Goal: Task Accomplishment & Management: Use online tool/utility

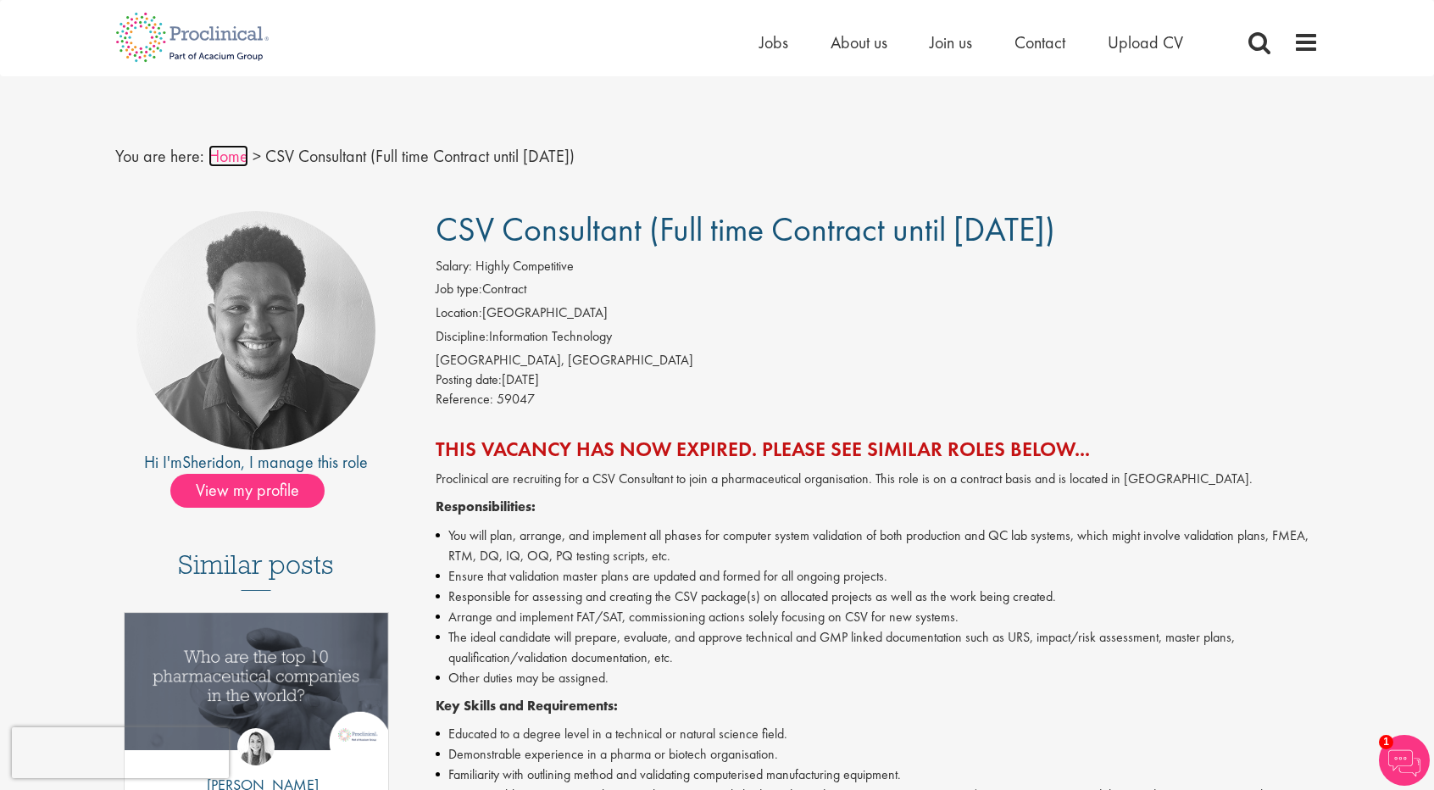
click at [219, 148] on link "Home" at bounding box center [228, 156] width 40 height 22
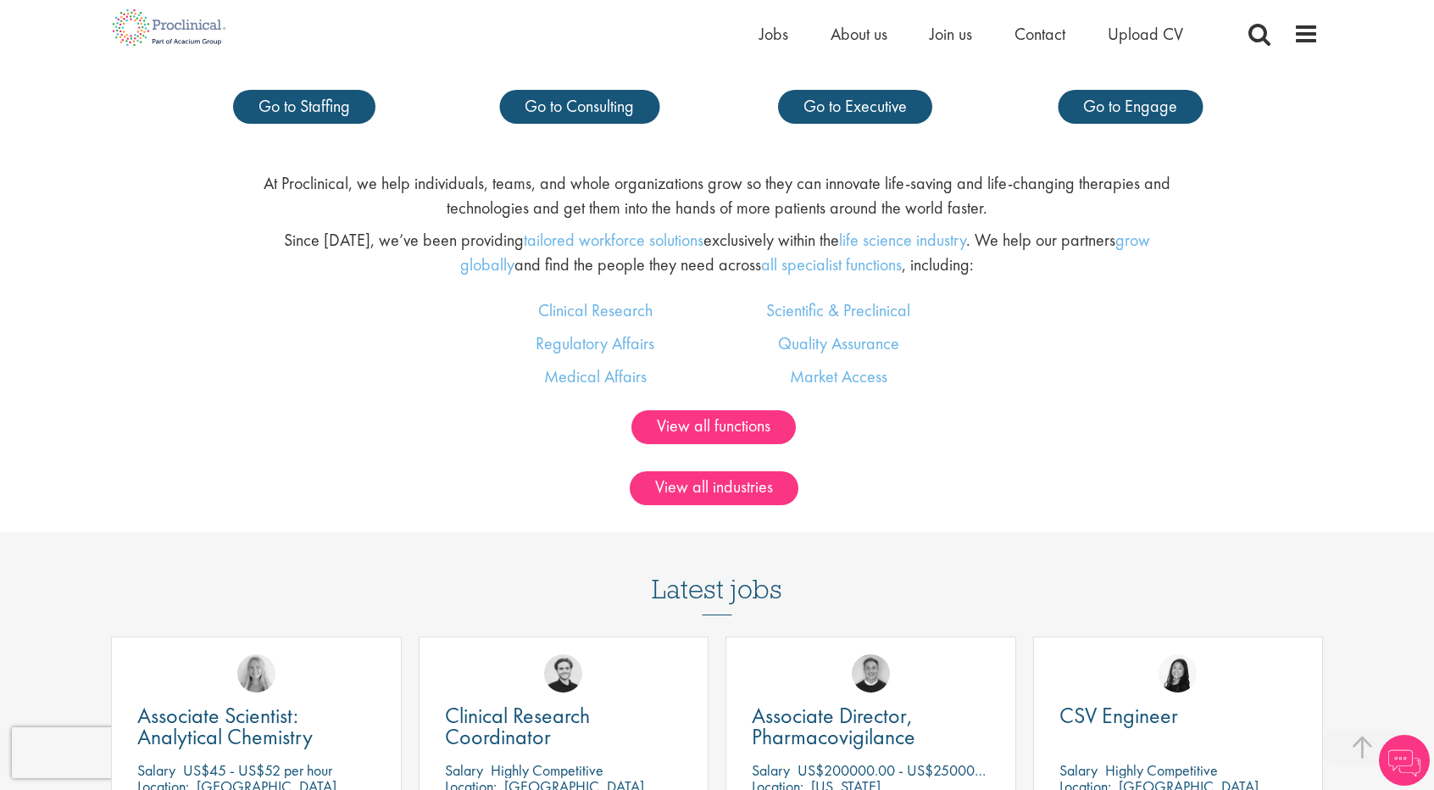
scroll to position [1356, 0]
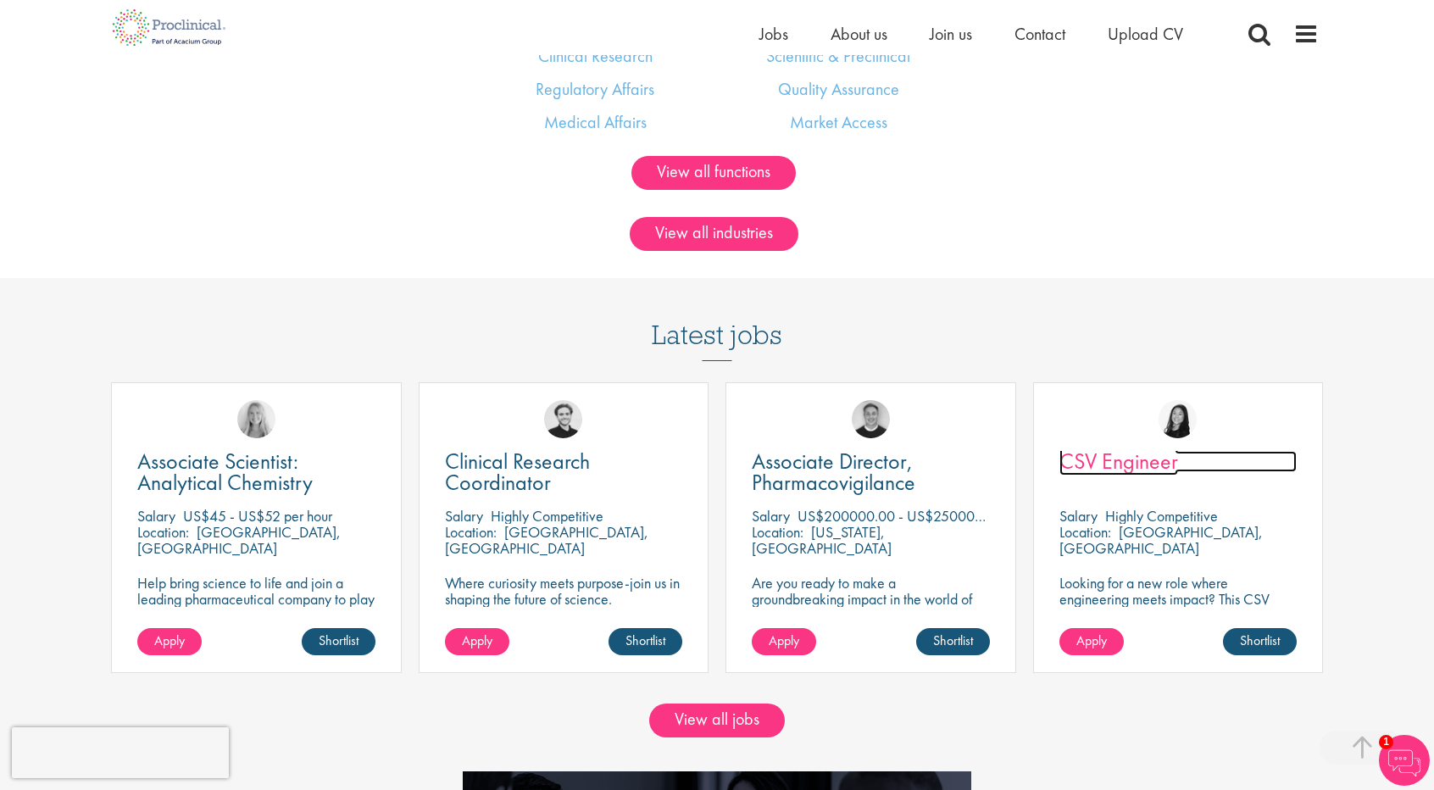
click at [1159, 459] on span "CSV Engineer" at bounding box center [1118, 461] width 119 height 29
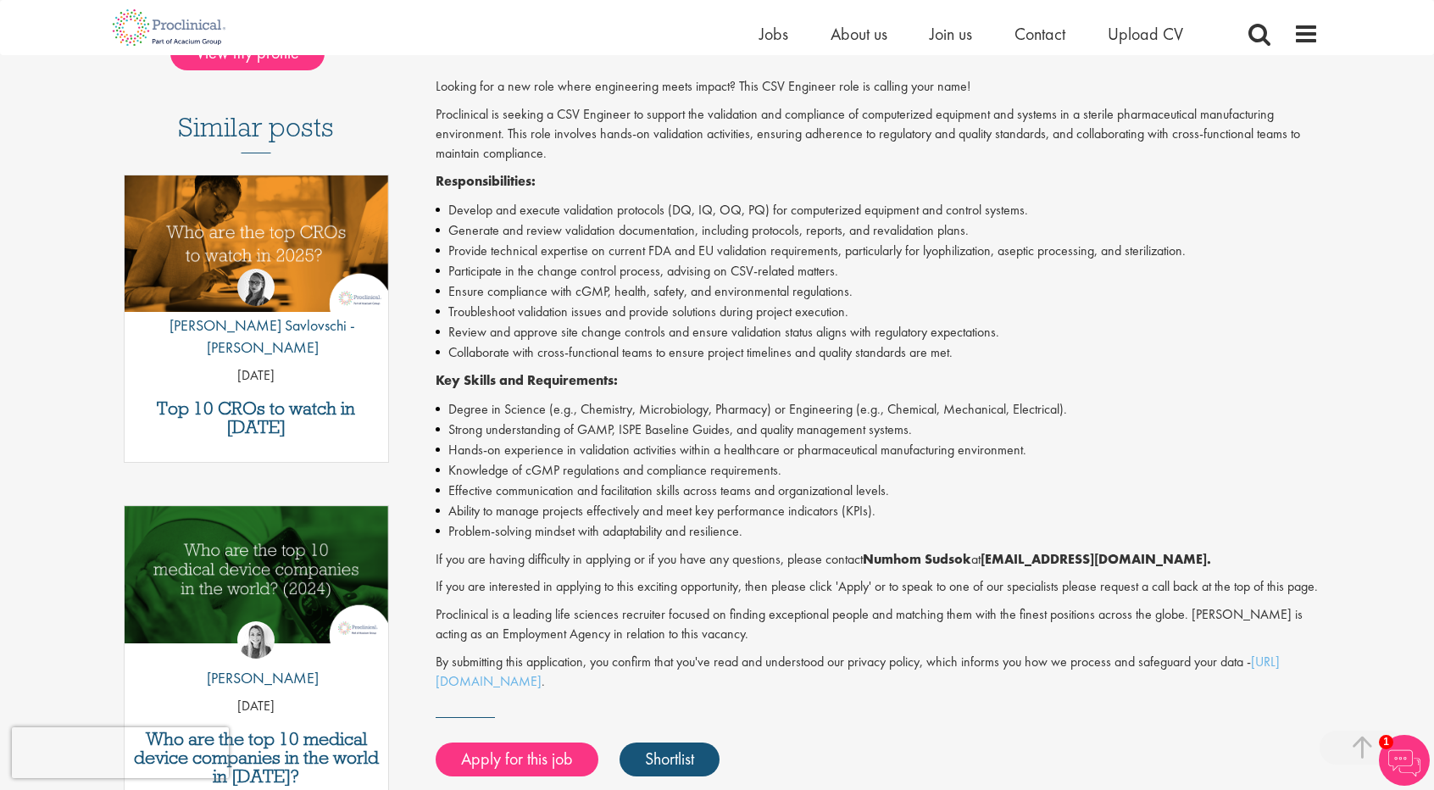
scroll to position [339, 0]
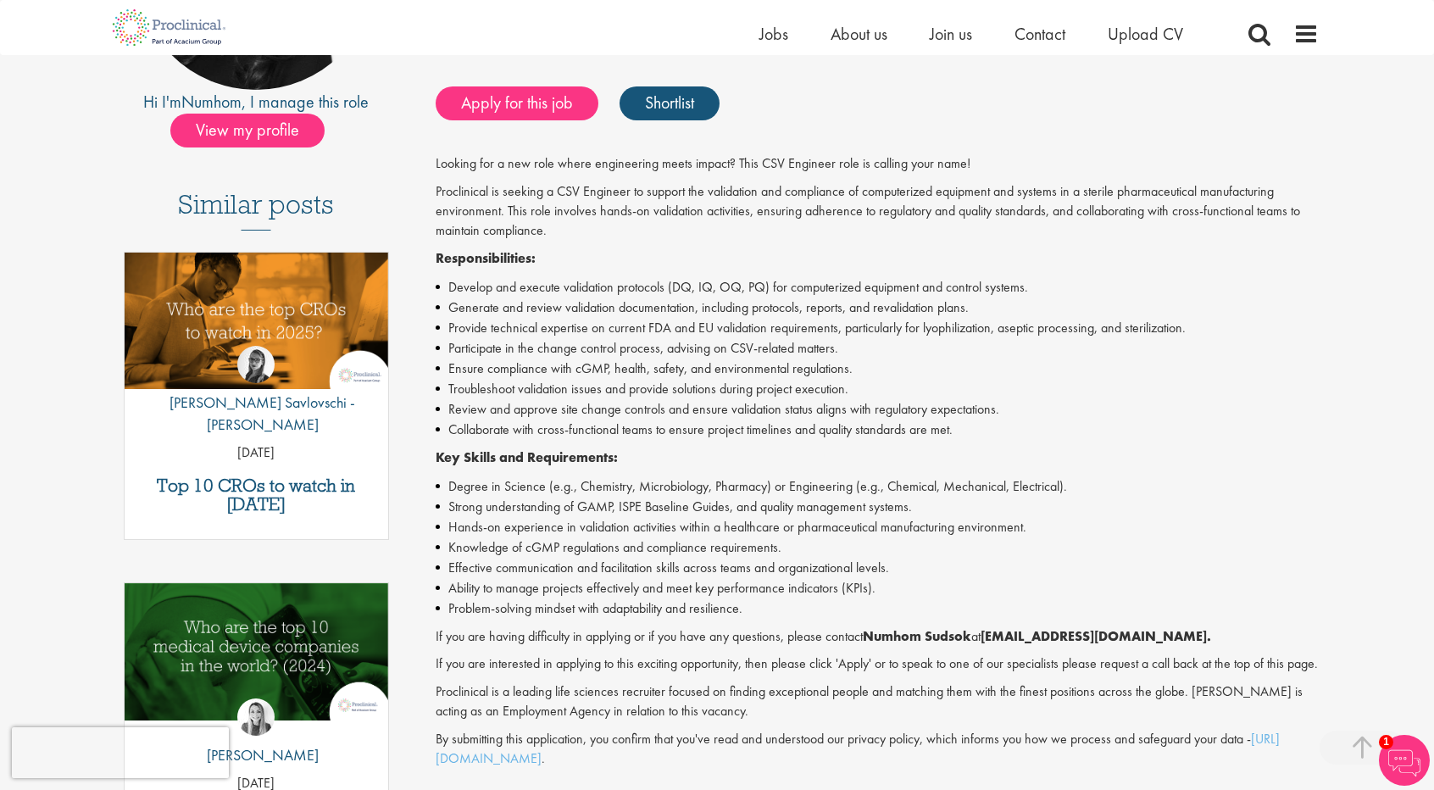
drag, startPoint x: 1104, startPoint y: 460, endPoint x: 1058, endPoint y: 570, distance: 118.5
click at [1059, 571] on li "Effective communication and facilitation skills across teams and organizational…" at bounding box center [878, 568] width 884 height 20
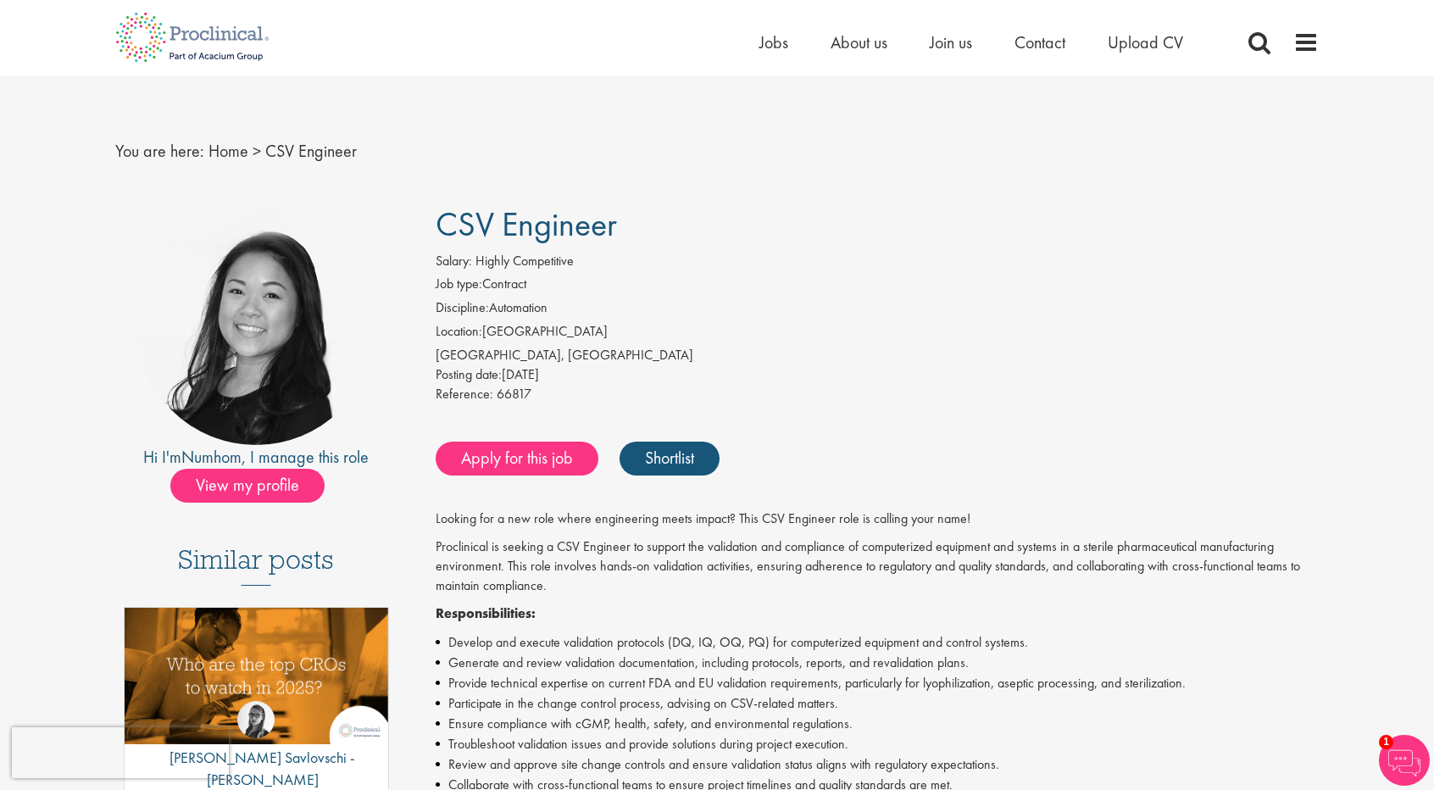
scroll to position [0, 0]
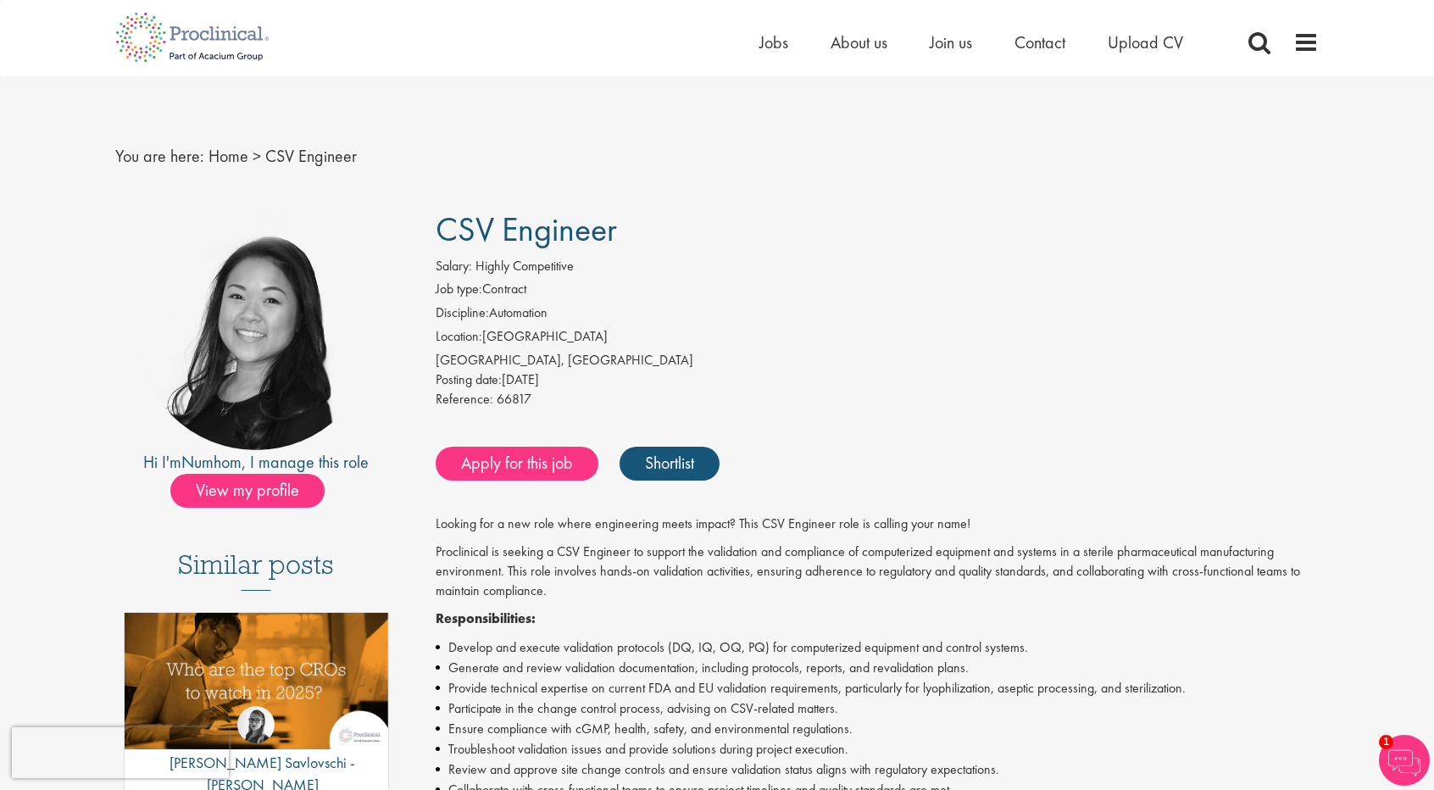
click at [227, 156] on link "Home" at bounding box center [228, 156] width 40 height 22
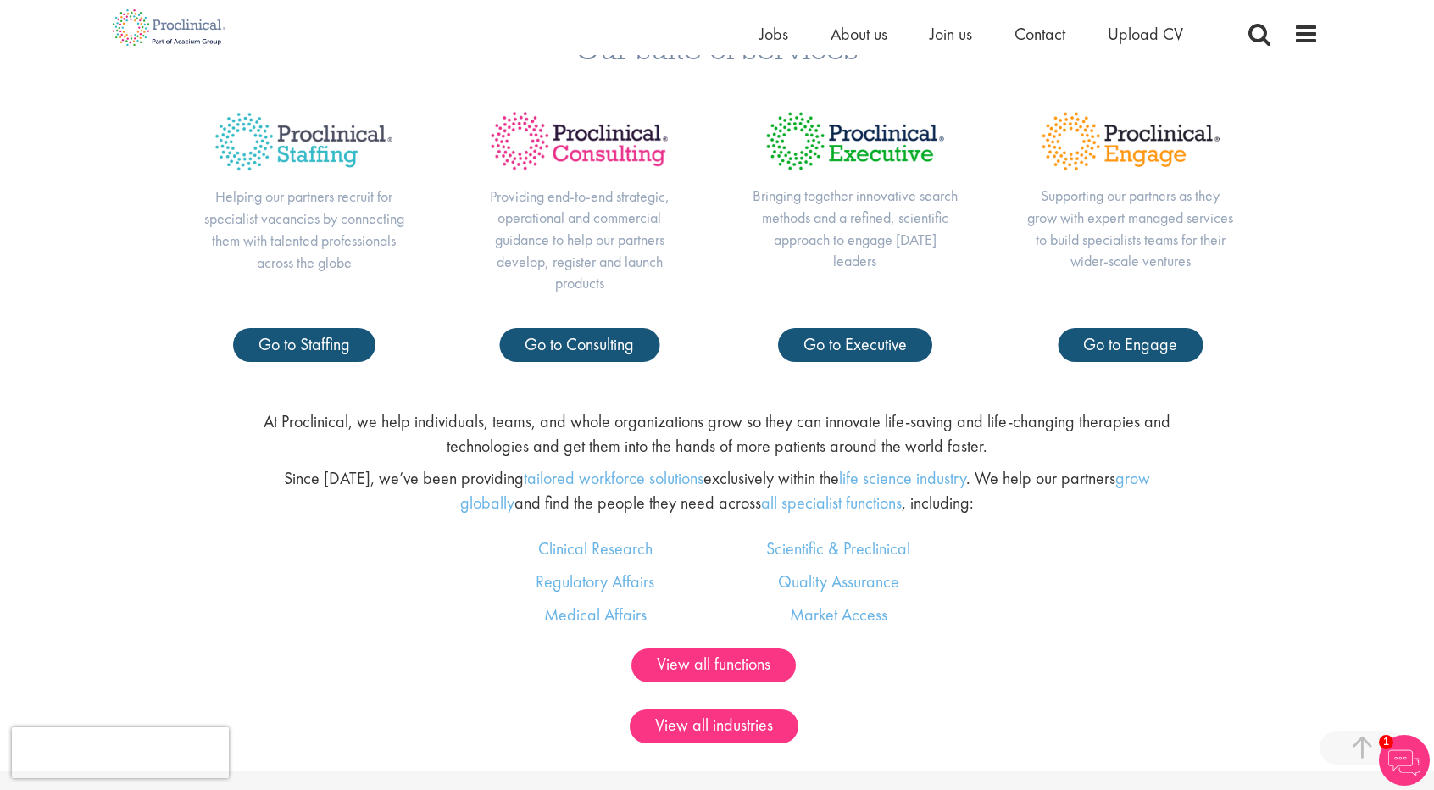
scroll to position [1441, 0]
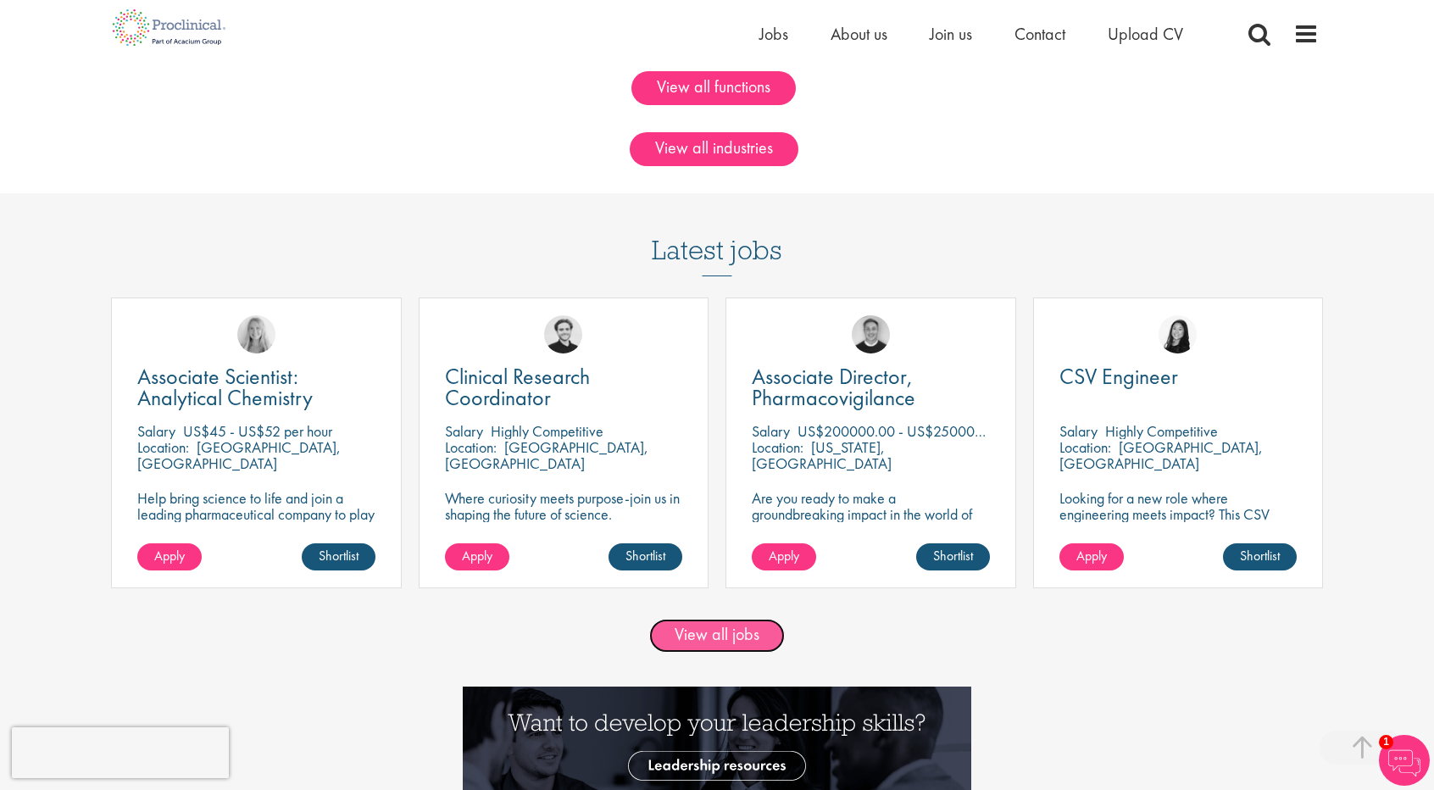
click at [737, 633] on link "View all jobs" at bounding box center [717, 636] width 136 height 34
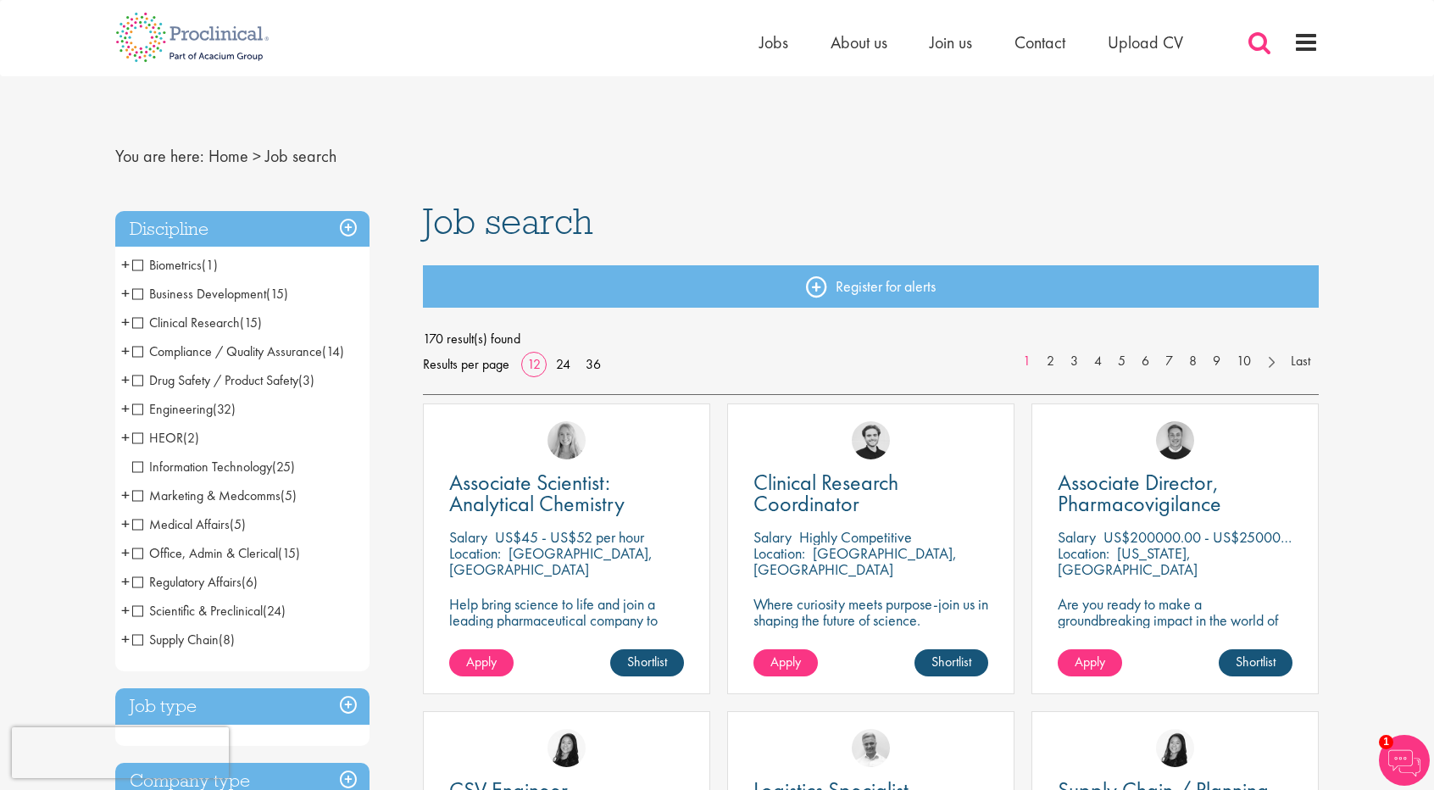
click at [1258, 45] on span at bounding box center [1259, 42] width 25 height 25
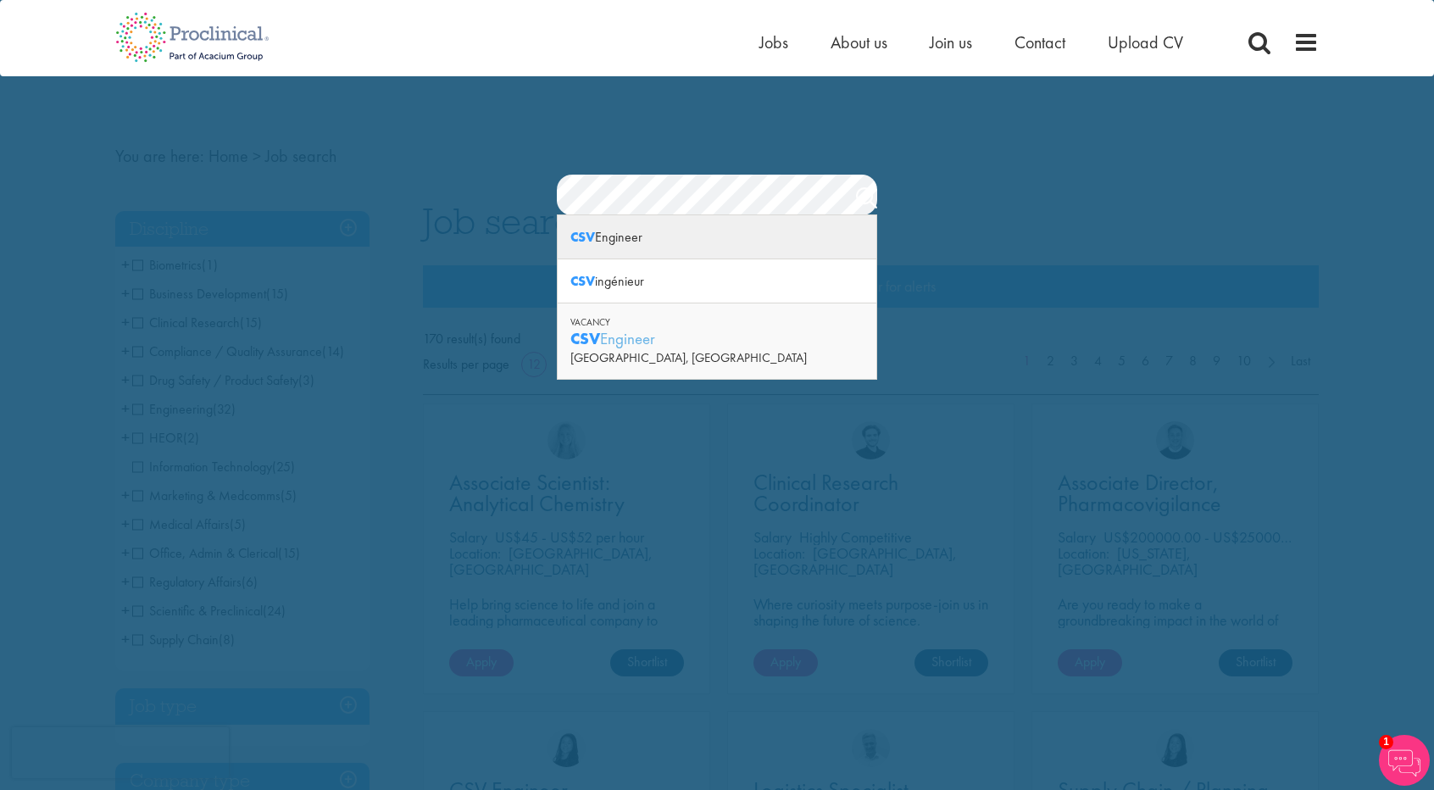
click at [753, 245] on div "CSV Engineer" at bounding box center [718, 237] width 320 height 44
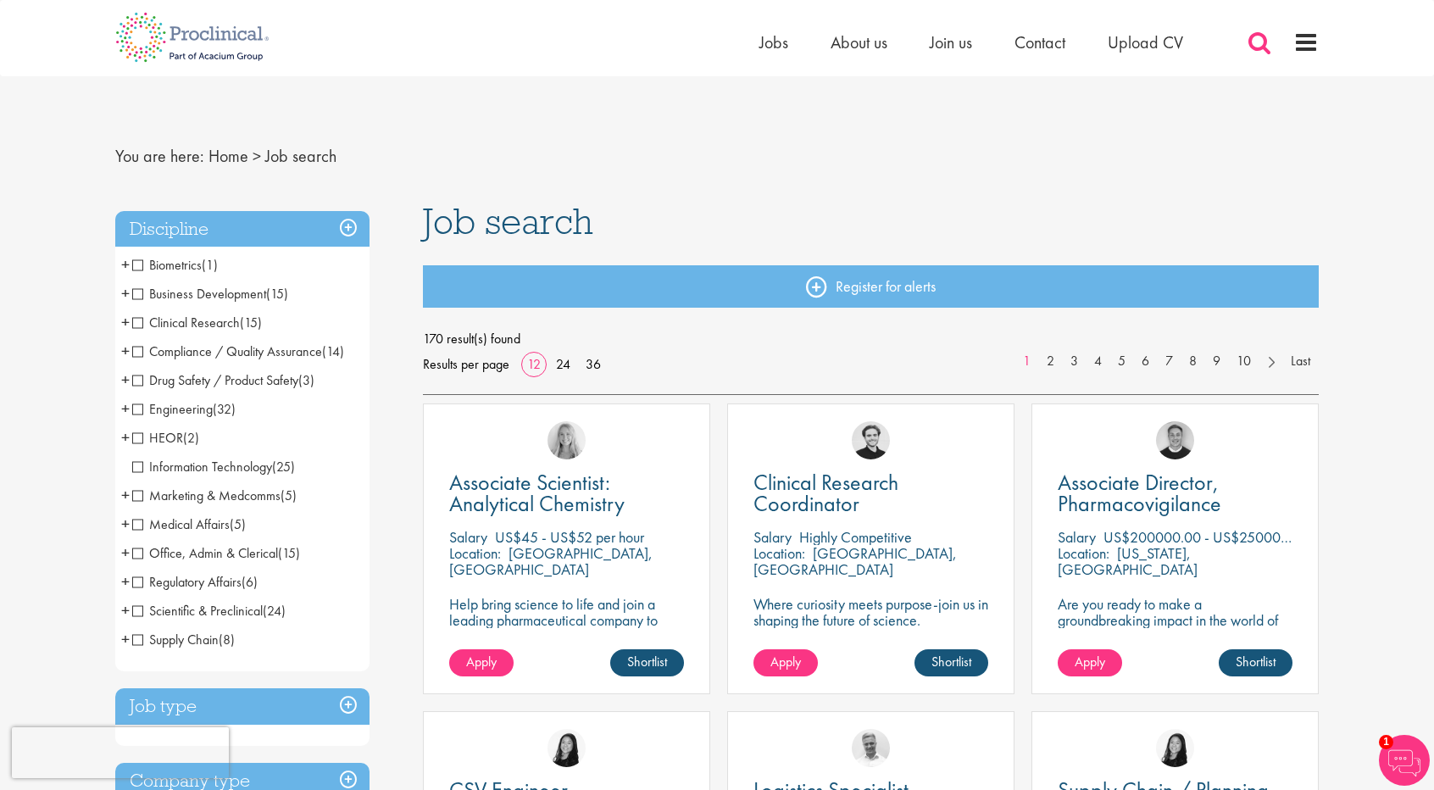
click at [1257, 51] on span at bounding box center [1259, 42] width 25 height 25
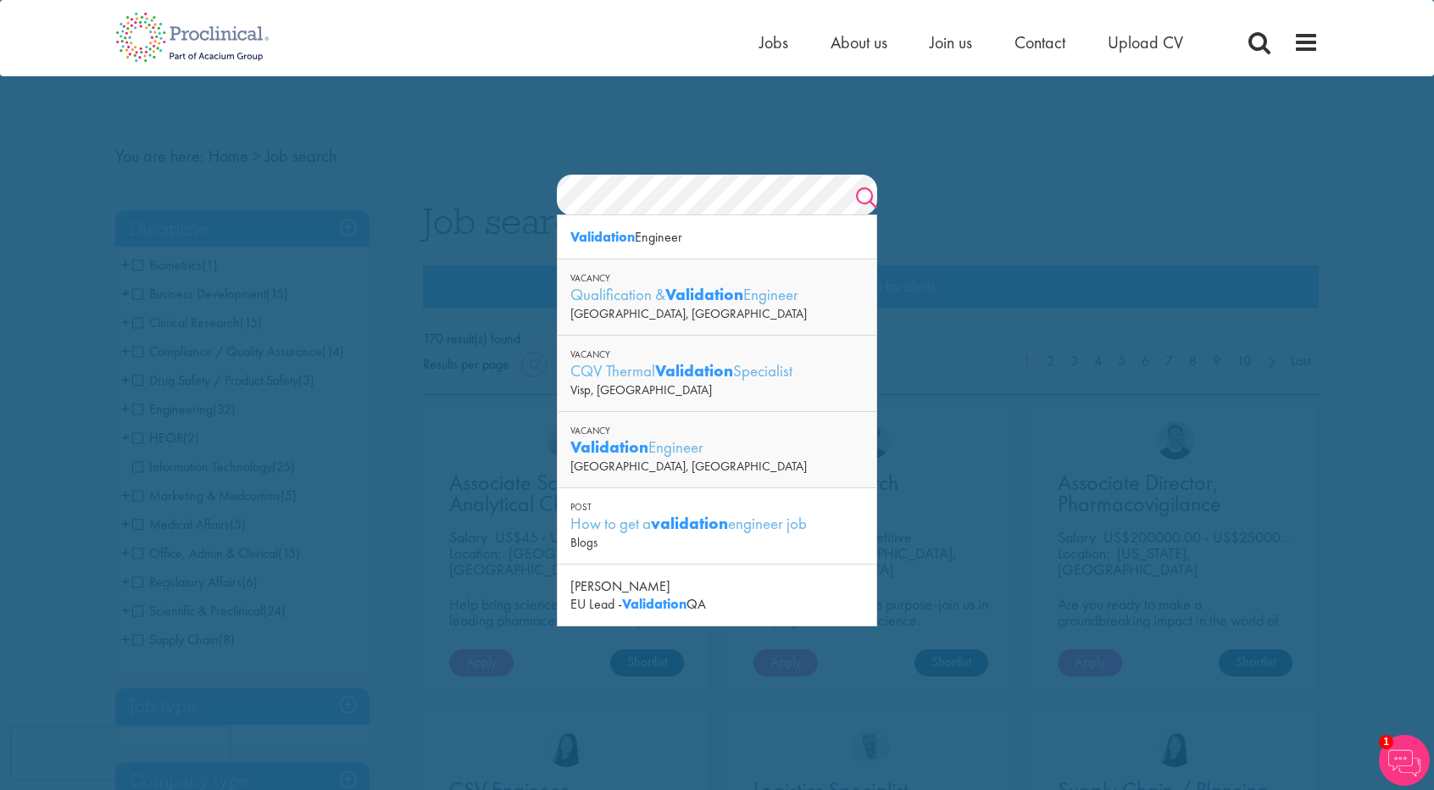
click at [861, 194] on link "Search" at bounding box center [866, 200] width 21 height 34
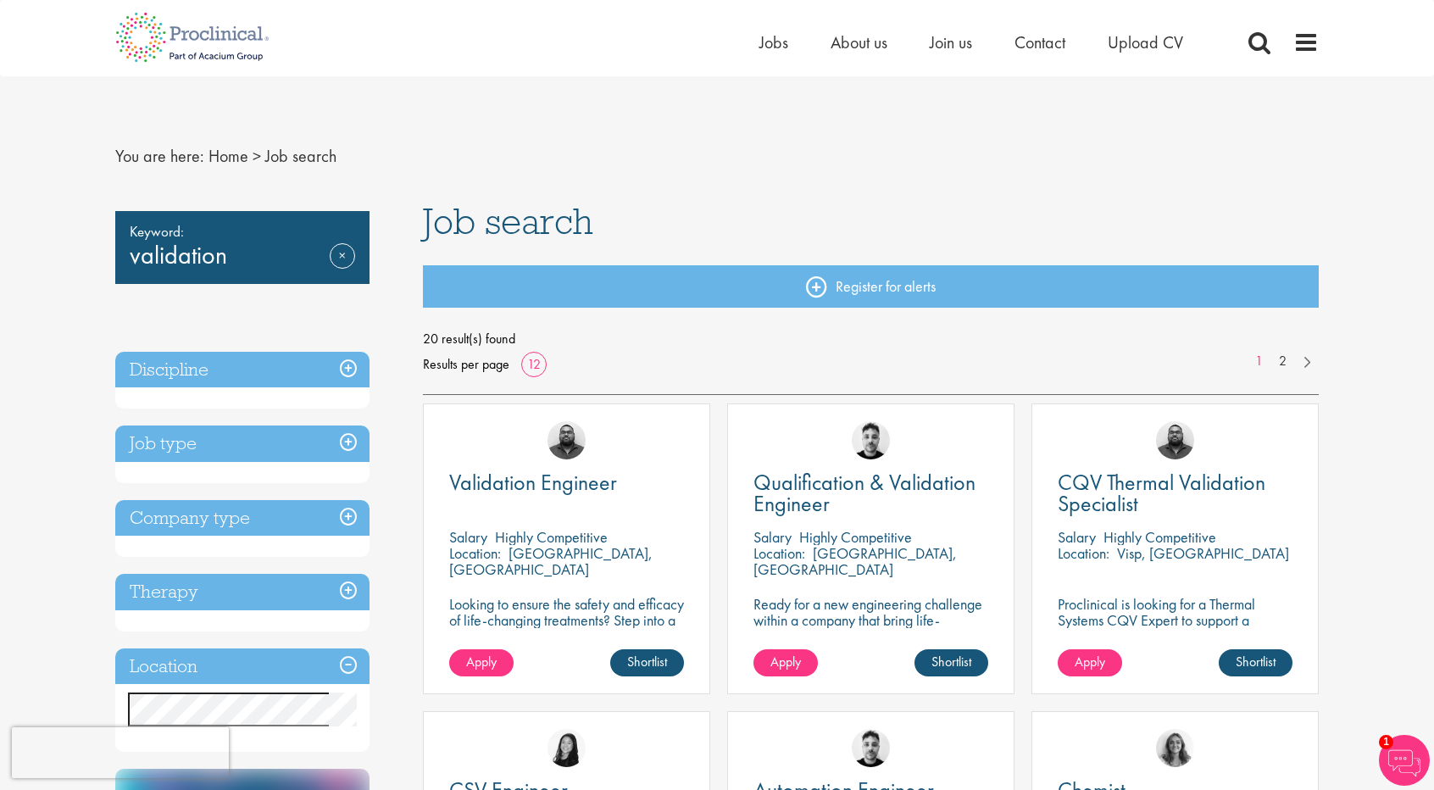
click at [704, 154] on nav "You are here: Home > Job search" at bounding box center [717, 157] width 1204 height 42
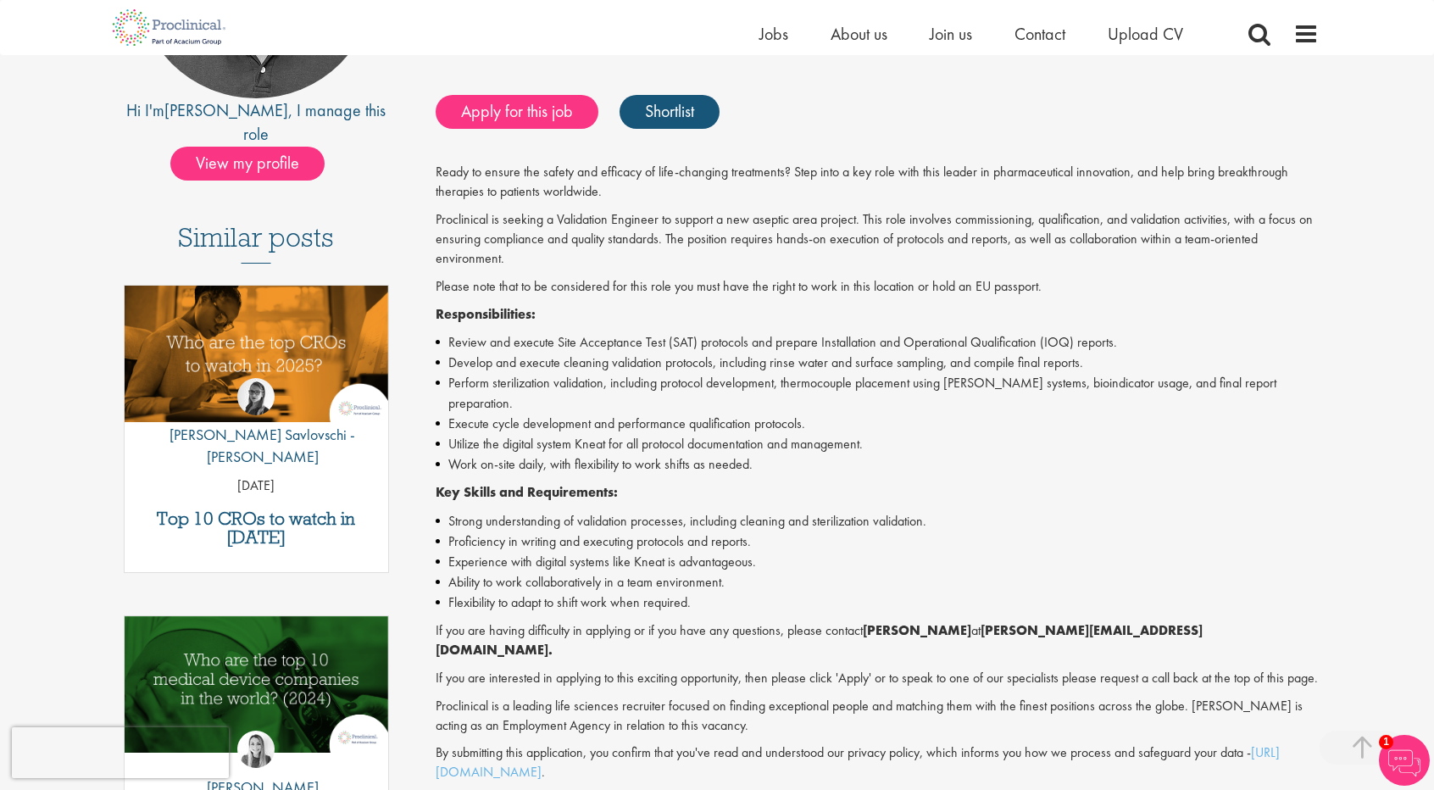
scroll to position [339, 0]
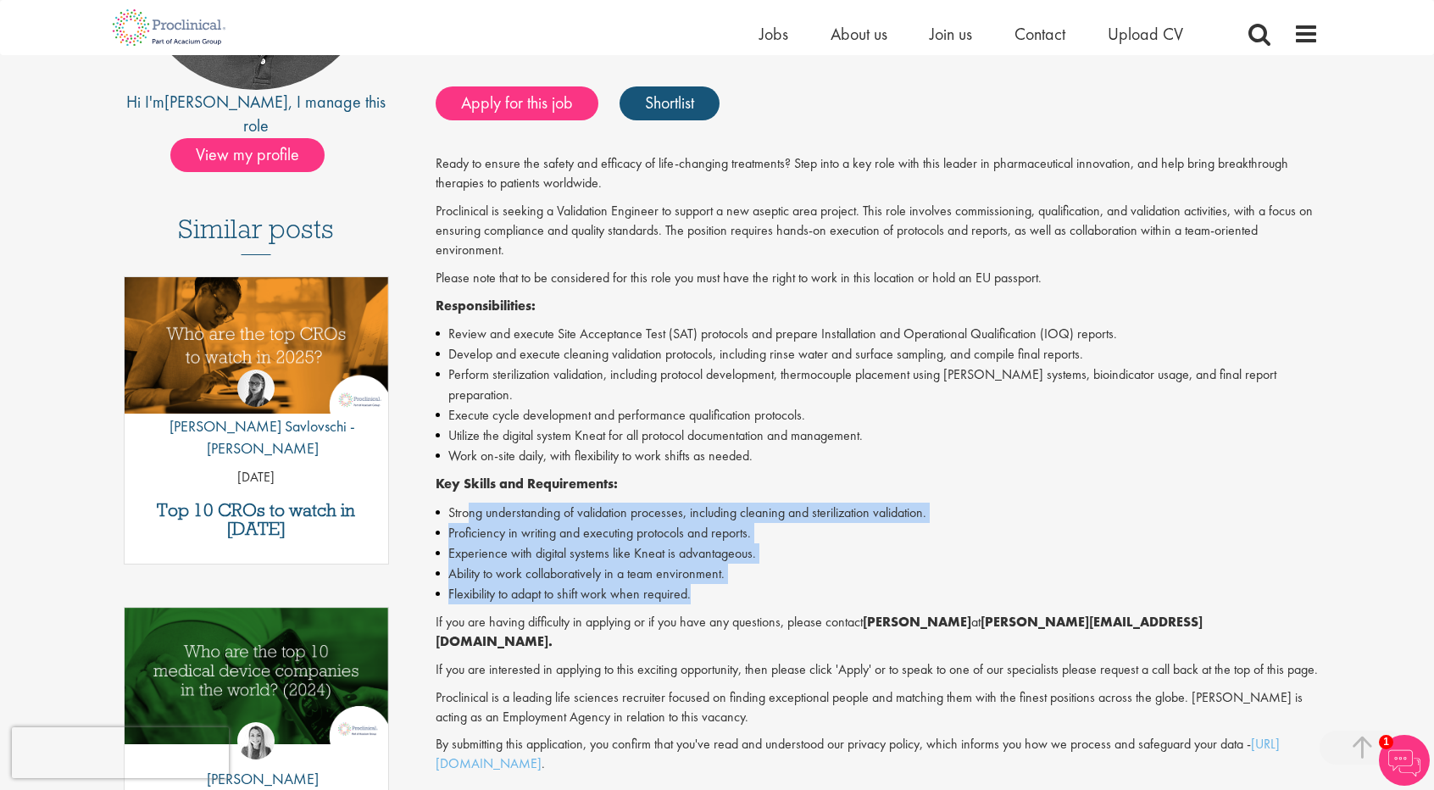
drag, startPoint x: 469, startPoint y: 484, endPoint x: 720, endPoint y: 579, distance: 268.2
click at [720, 579] on ul "Strong understanding of validation processes, including cleaning and sterilizat…" at bounding box center [878, 554] width 884 height 102
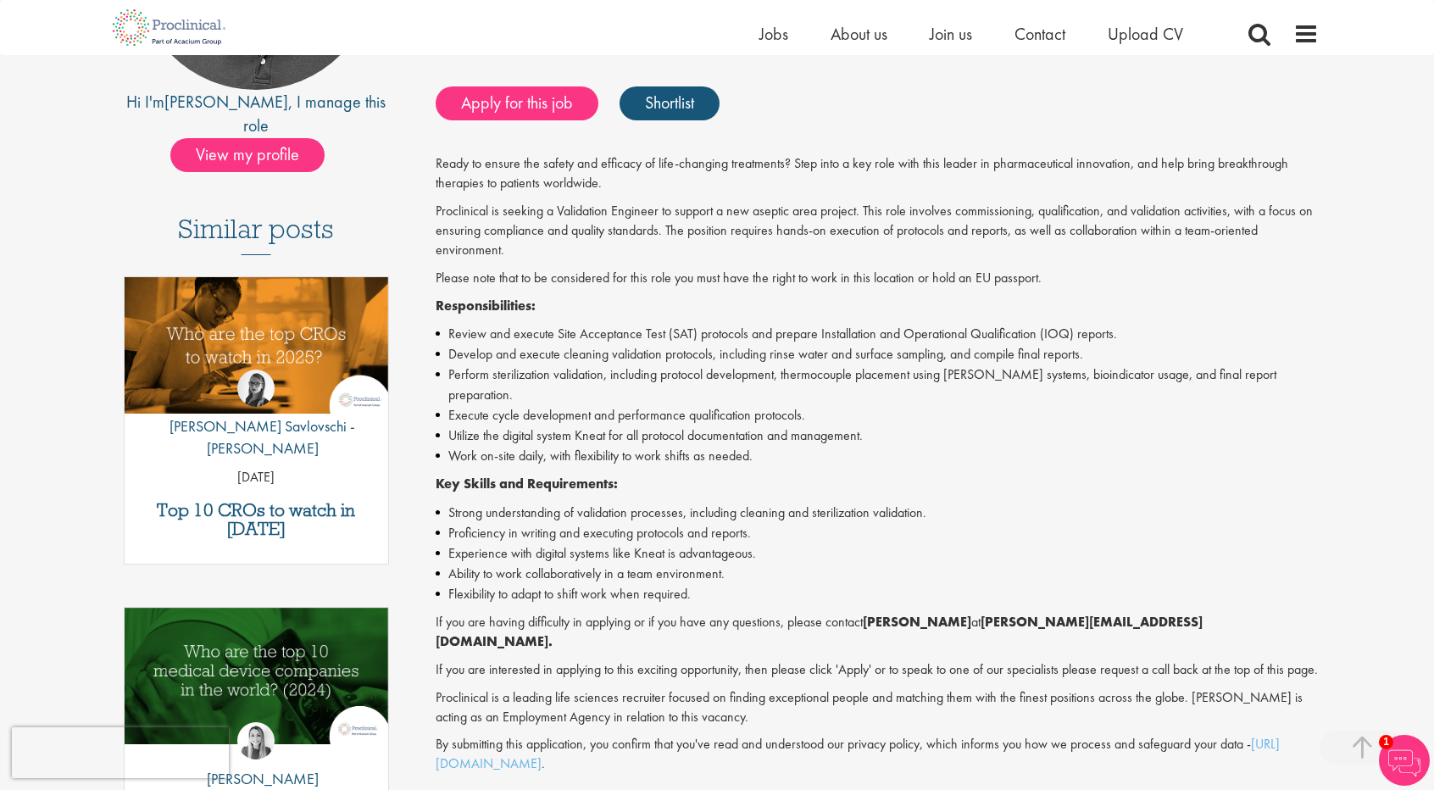
click at [808, 475] on p "Key Skills and Requirements:" at bounding box center [878, 484] width 884 height 19
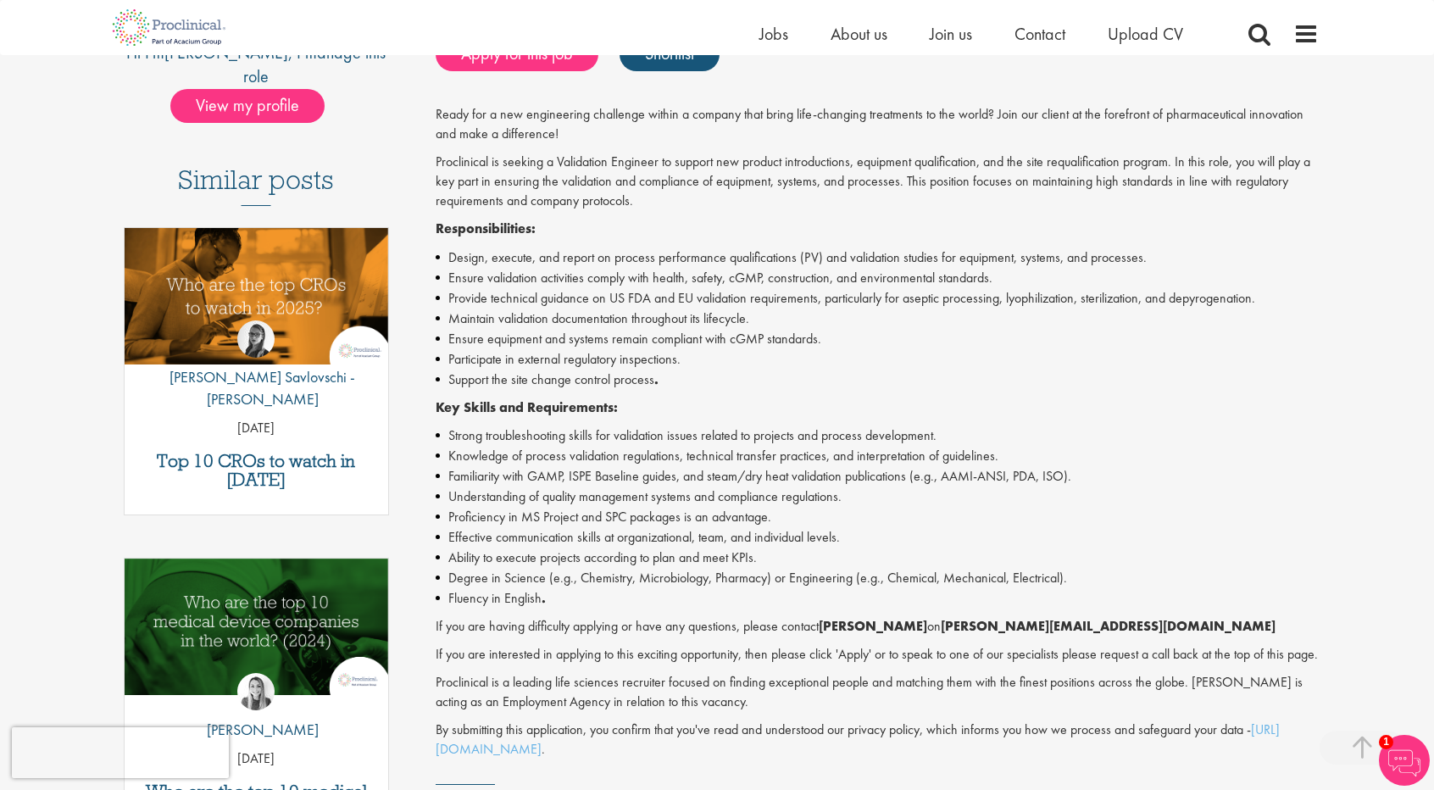
scroll to position [424, 0]
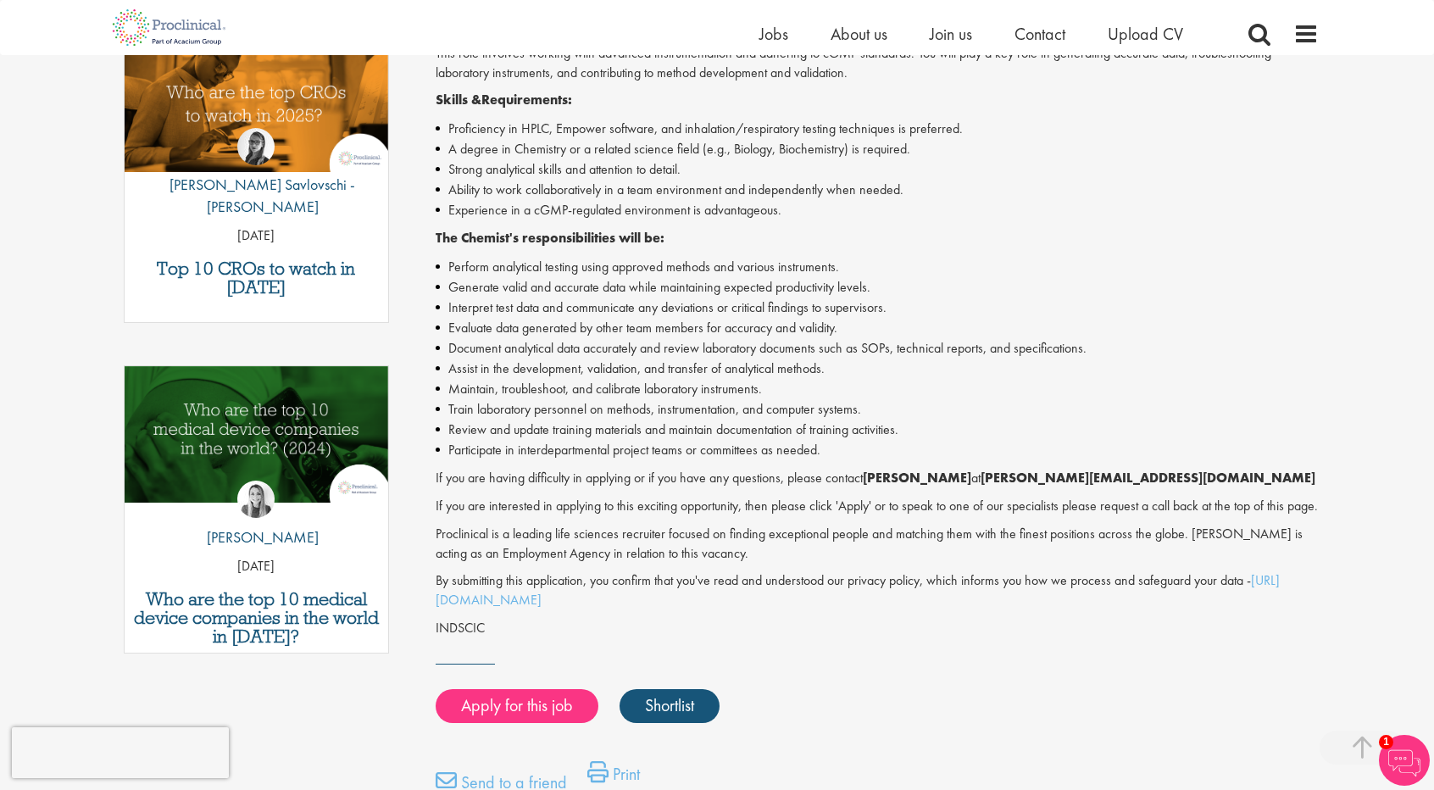
scroll to position [593, 0]
